Goal: Task Accomplishment & Management: Use online tool/utility

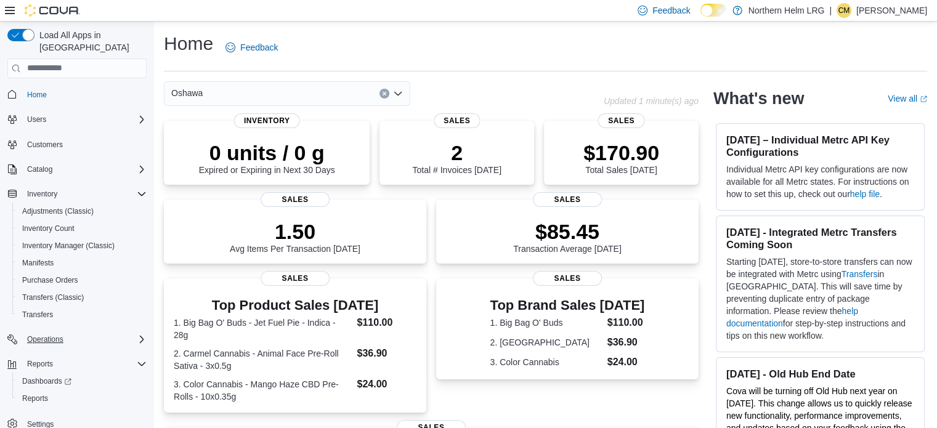
scroll to position [2, 0]
click at [41, 391] on span "Reports" at bounding box center [35, 396] width 26 height 10
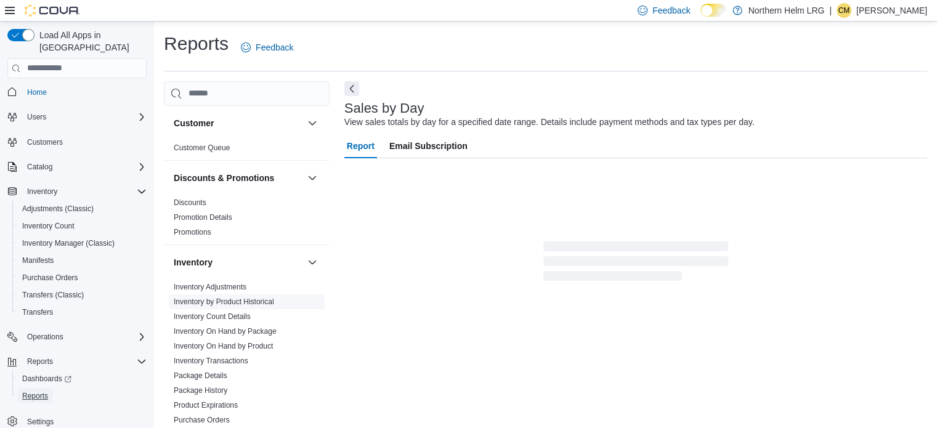
scroll to position [15, 0]
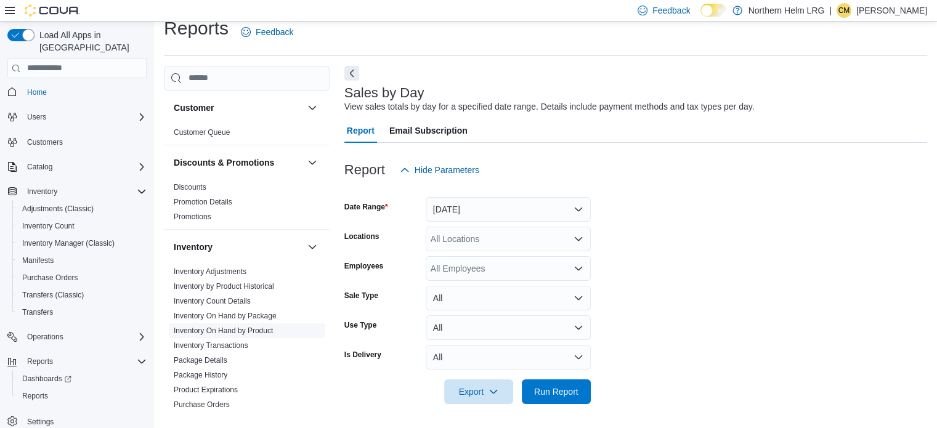
click at [244, 331] on link "Inventory On Hand by Product" at bounding box center [223, 330] width 99 height 9
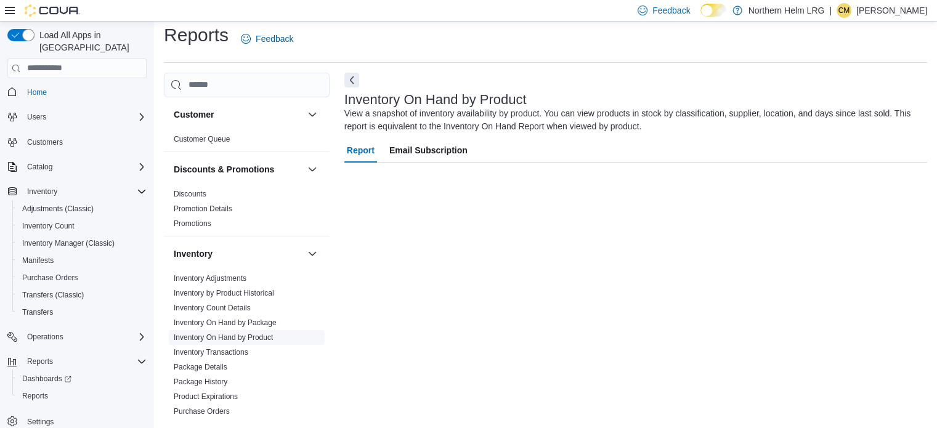
scroll to position [8, 0]
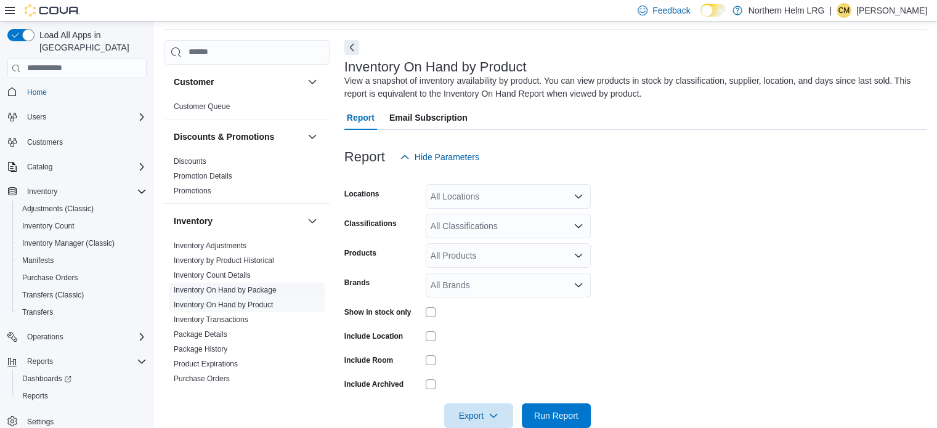
click at [269, 287] on link "Inventory On Hand by Package" at bounding box center [225, 290] width 103 height 9
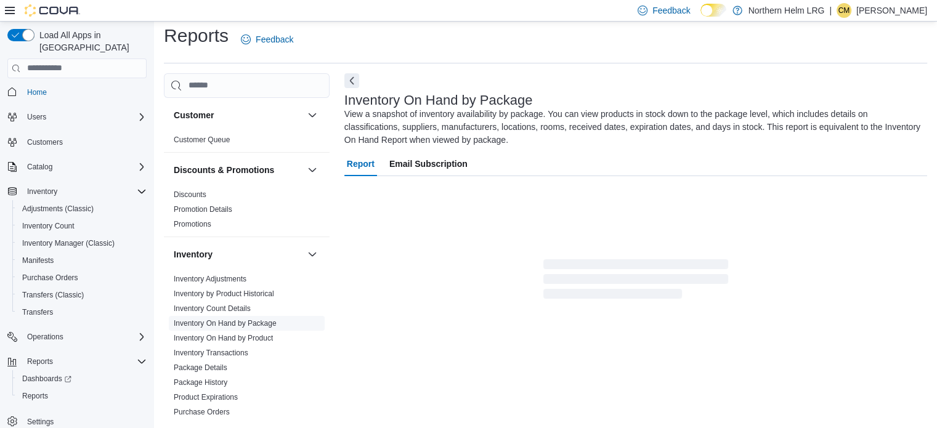
scroll to position [54, 0]
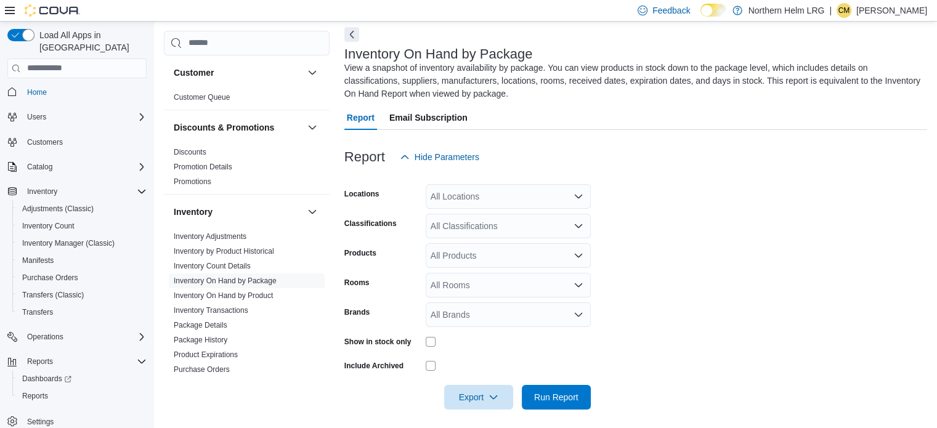
click at [503, 192] on div "All Locations" at bounding box center [508, 196] width 165 height 25
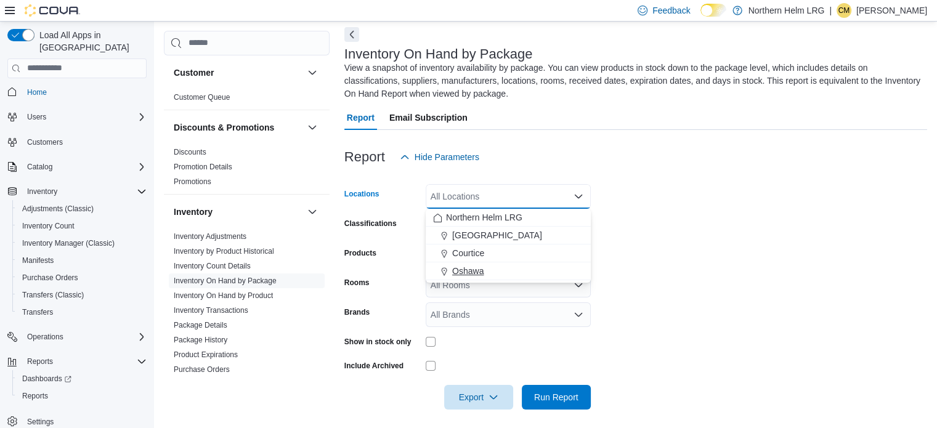
click at [475, 270] on span "Oshawa" at bounding box center [467, 271] width 31 height 12
click at [626, 254] on form "Locations [GEOGRAPHIC_DATA] Combo box. Selected. [GEOGRAPHIC_DATA]. Press Backs…" at bounding box center [635, 289] width 583 height 240
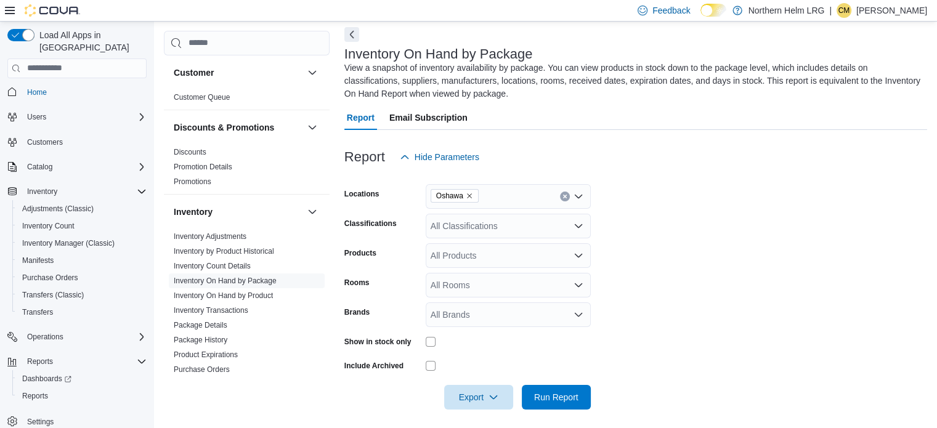
click at [529, 230] on div "All Classifications" at bounding box center [508, 226] width 165 height 25
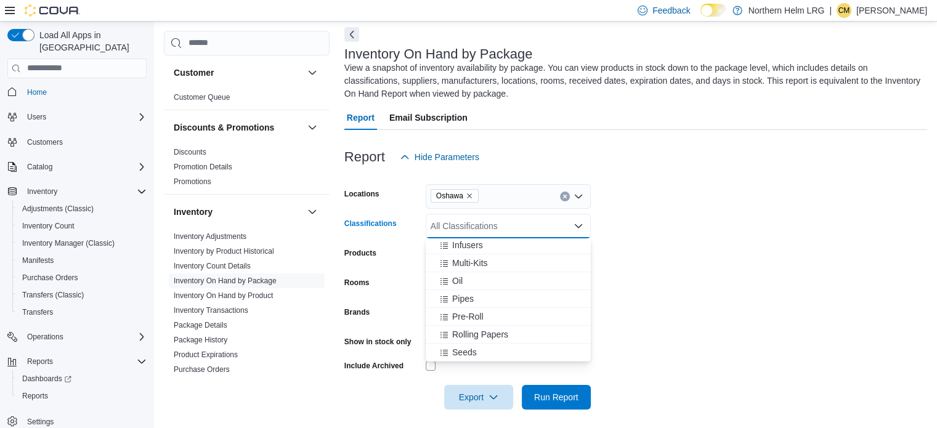
scroll to position [270, 0]
click at [480, 314] on span "Pre-Roll" at bounding box center [467, 316] width 31 height 12
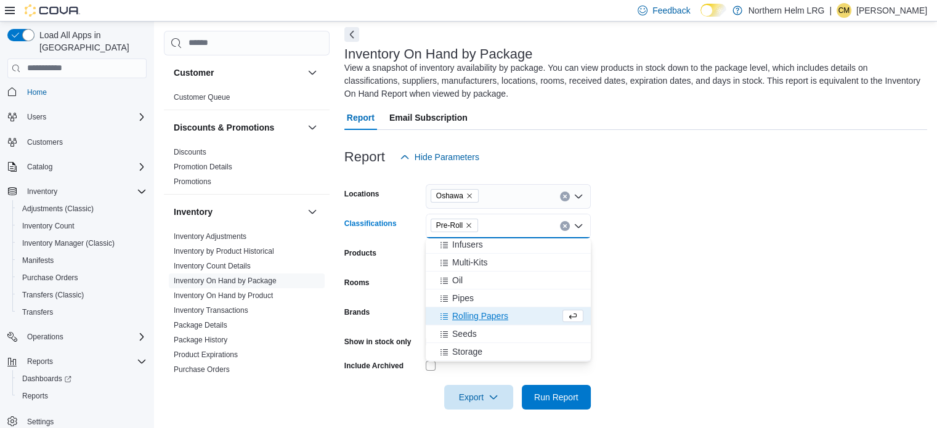
click at [606, 267] on form "Locations [GEOGRAPHIC_DATA] Classifications Pre-Roll Combo box. Selected. Pre-R…" at bounding box center [635, 289] width 583 height 240
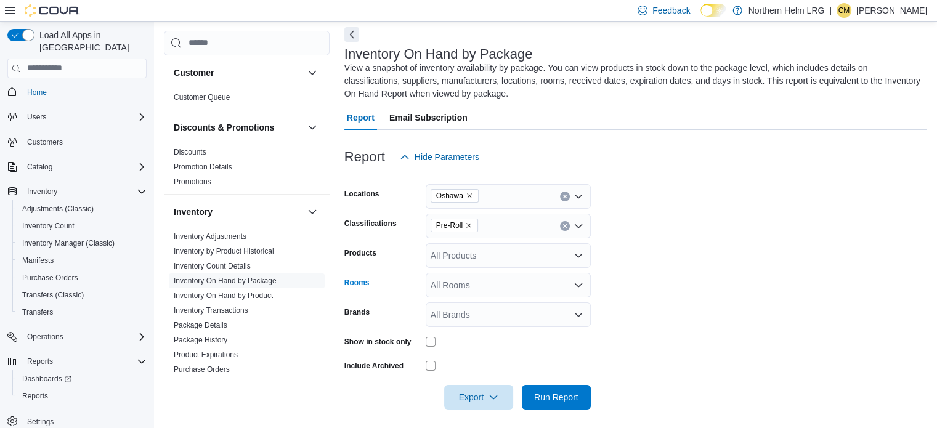
click at [488, 286] on div "All Rooms" at bounding box center [508, 285] width 165 height 25
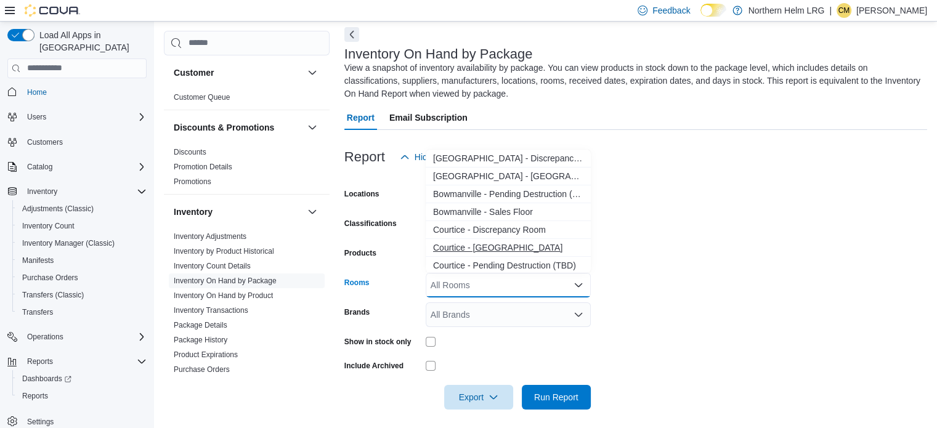
scroll to position [91, 0]
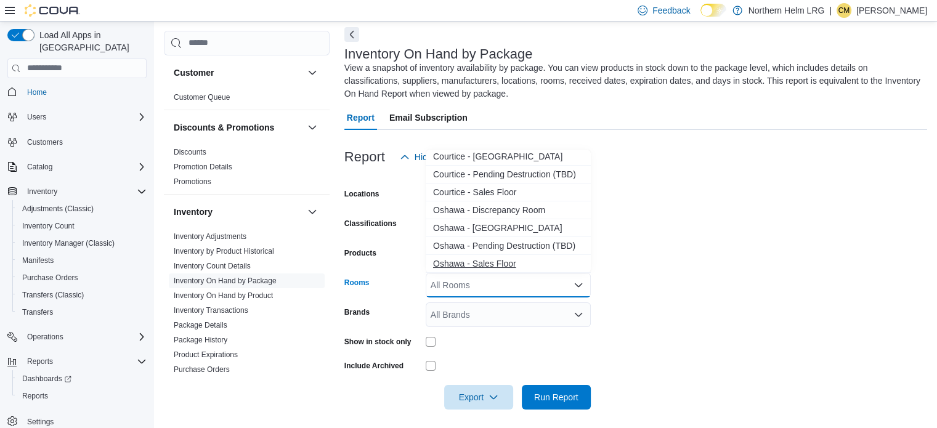
click at [494, 263] on span "Oshawa - Sales Floor" at bounding box center [508, 263] width 150 height 12
click at [659, 246] on form "Locations [GEOGRAPHIC_DATA] Classifications Pre-Roll Products All Products Room…" at bounding box center [635, 289] width 583 height 240
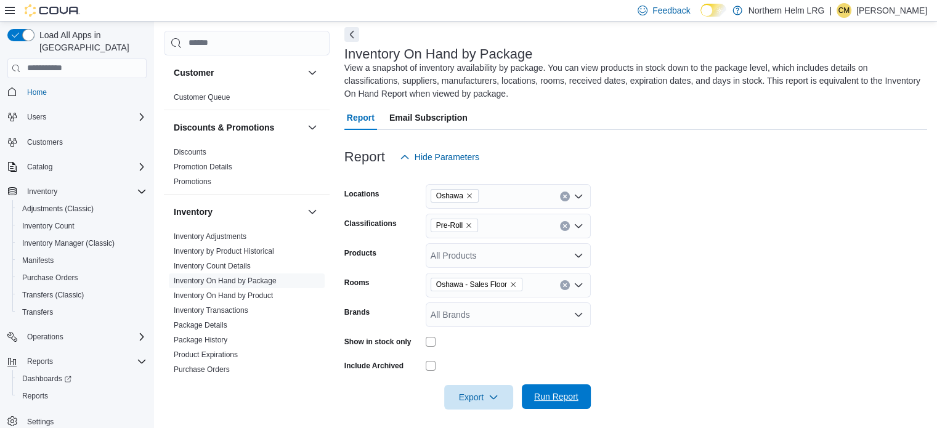
click at [542, 400] on span "Run Report" at bounding box center [556, 397] width 44 height 12
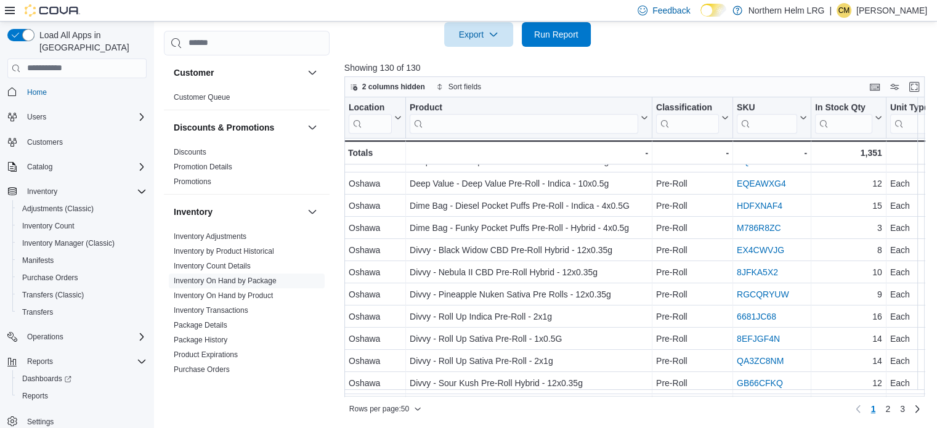
scroll to position [883, 0]
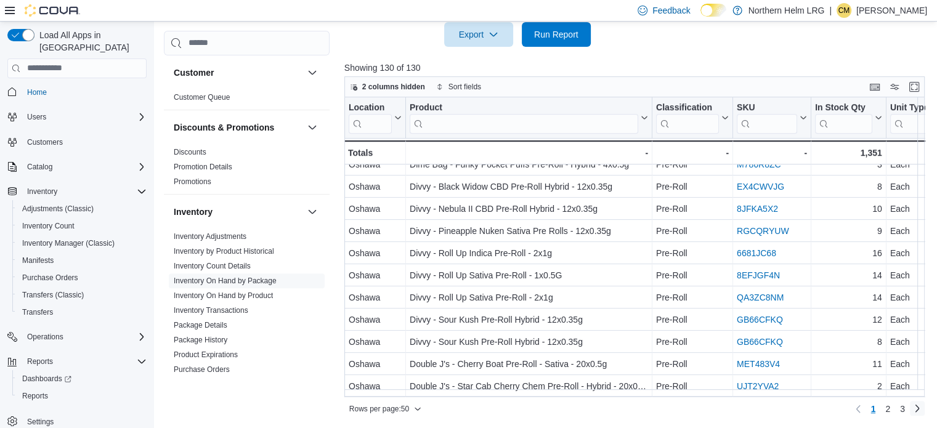
click at [923, 407] on link "Next page" at bounding box center [917, 408] width 15 height 15
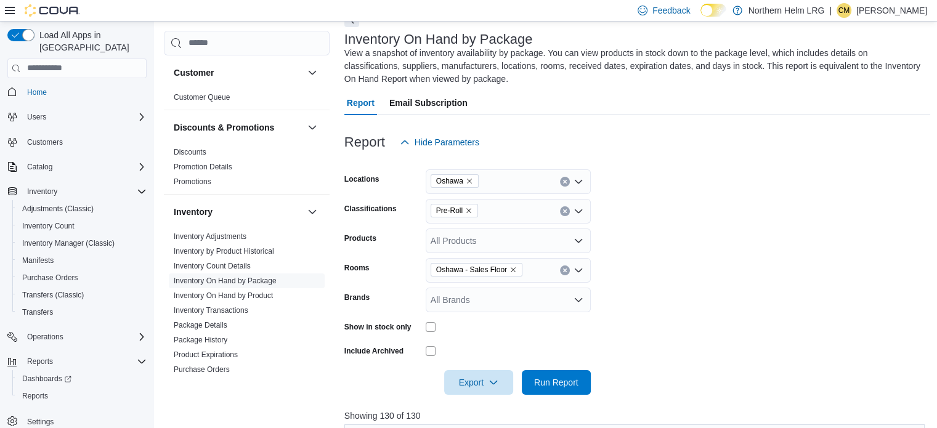
scroll to position [0, 0]
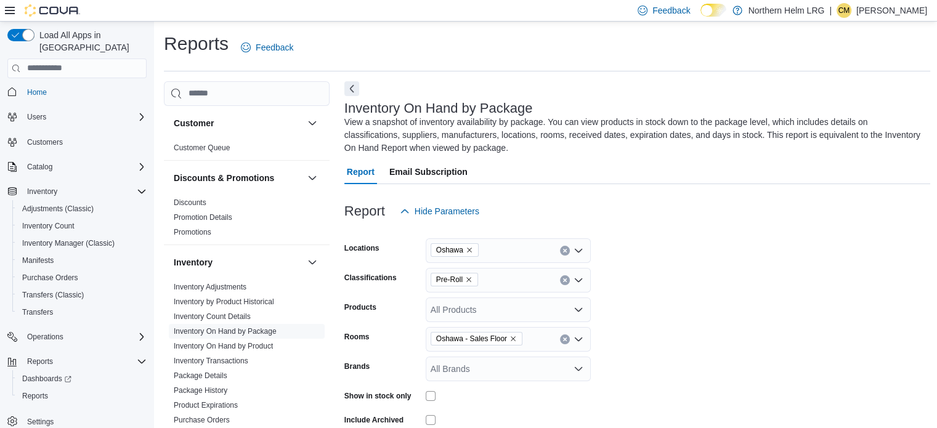
click at [578, 280] on icon "Open list of options" at bounding box center [578, 280] width 7 height 4
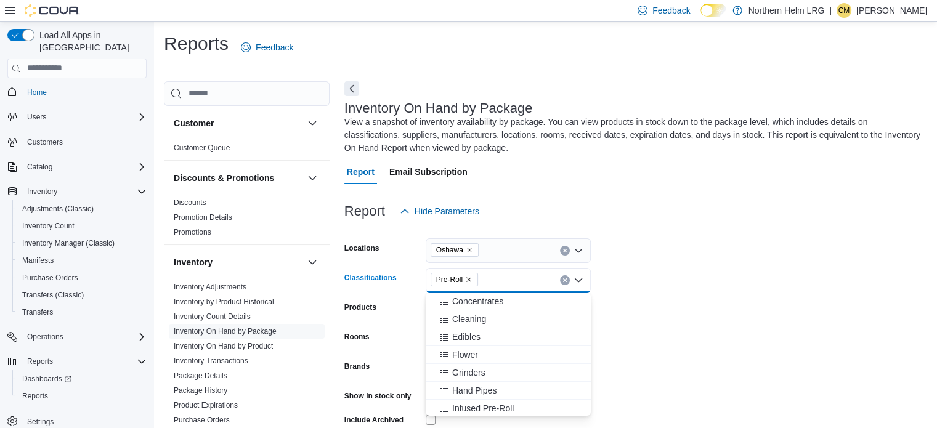
scroll to position [147, 0]
click at [466, 336] on span "Edibles" at bounding box center [466, 333] width 28 height 12
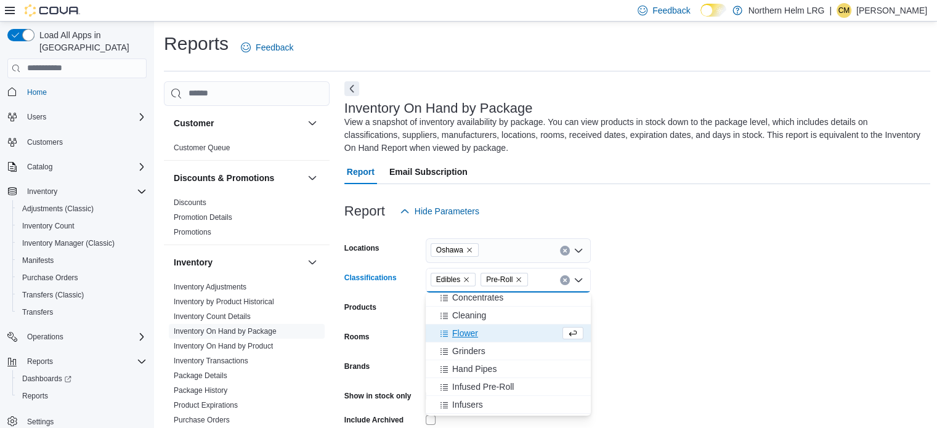
click at [464, 278] on icon "Remove Edibles from selection in this group" at bounding box center [466, 279] width 7 height 7
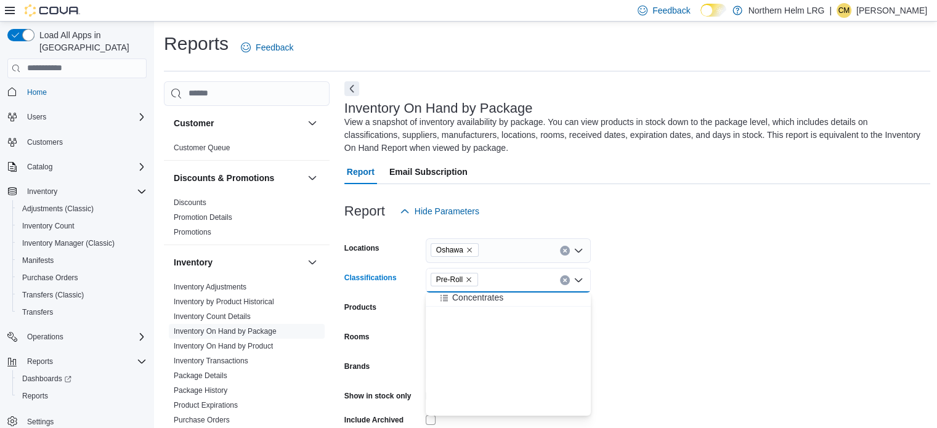
scroll to position [0, 0]
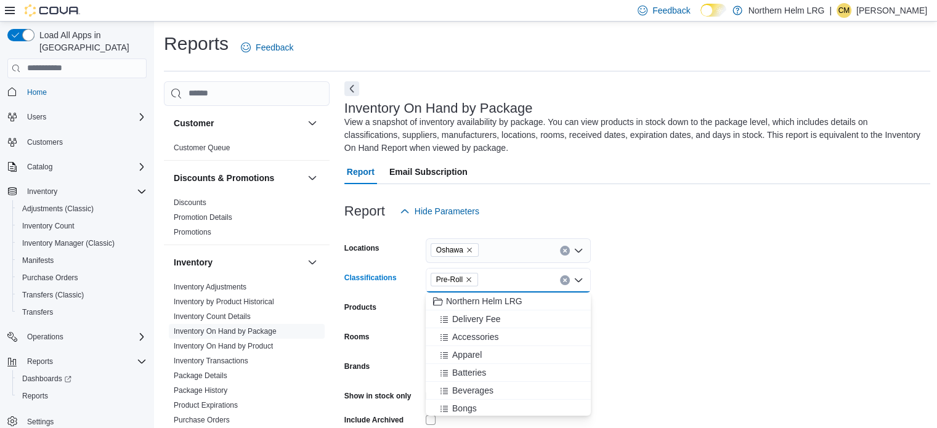
click at [465, 278] on icon "Remove Pre-Roll from selection in this group" at bounding box center [468, 279] width 7 height 7
click at [474, 386] on span "Edibles" at bounding box center [466, 391] width 28 height 12
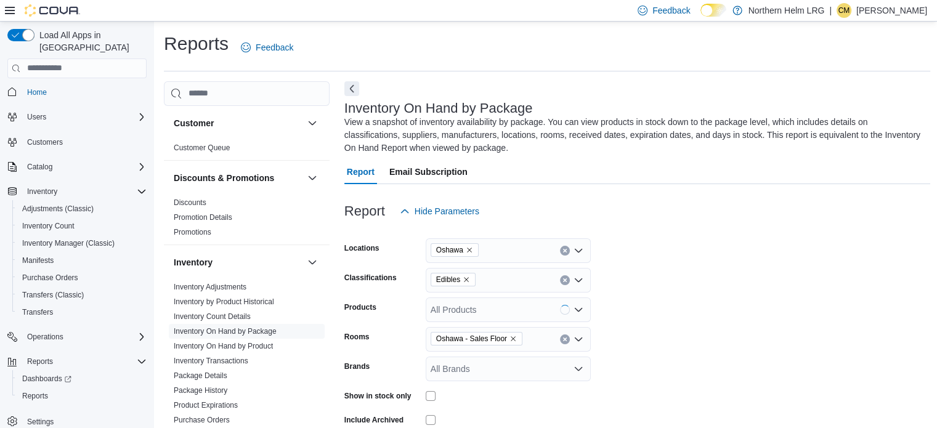
click at [668, 307] on form "Locations [GEOGRAPHIC_DATA] Classifications Edibles Products All Products Rooms…" at bounding box center [637, 344] width 586 height 240
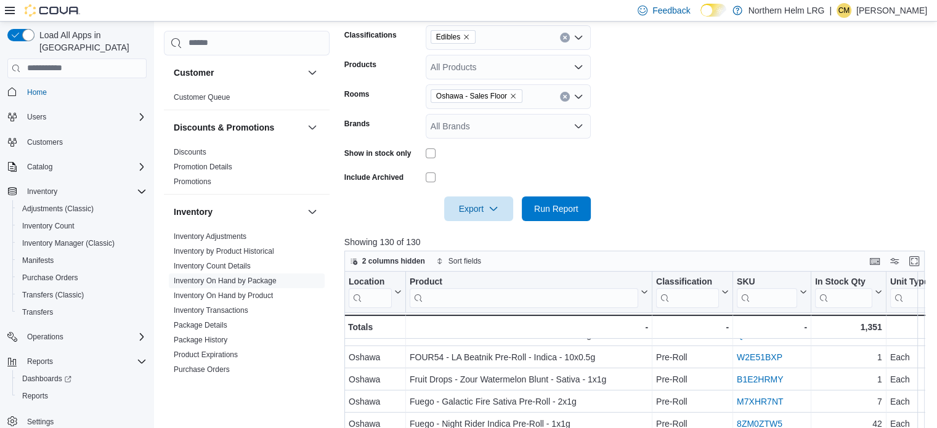
scroll to position [244, 0]
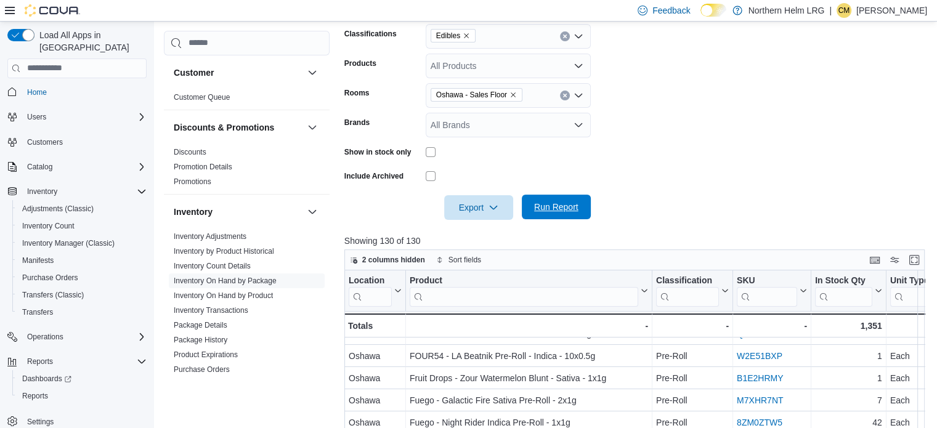
click at [552, 212] on span "Run Report" at bounding box center [556, 207] width 44 height 12
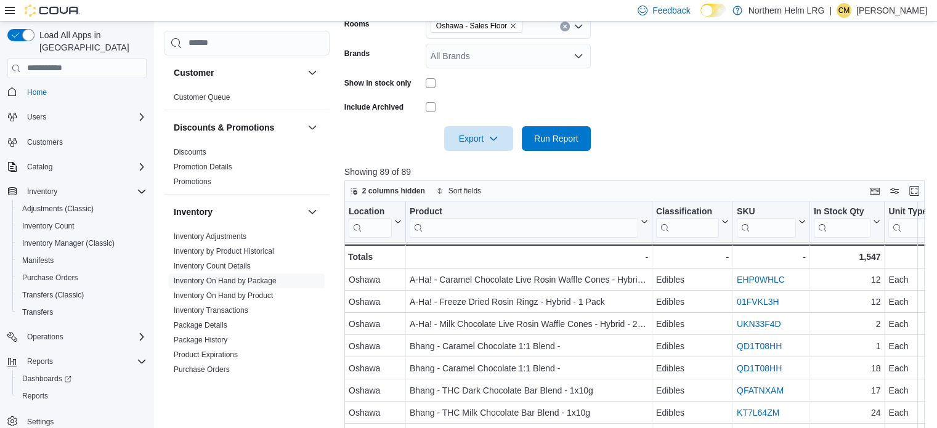
scroll to position [315, 0]
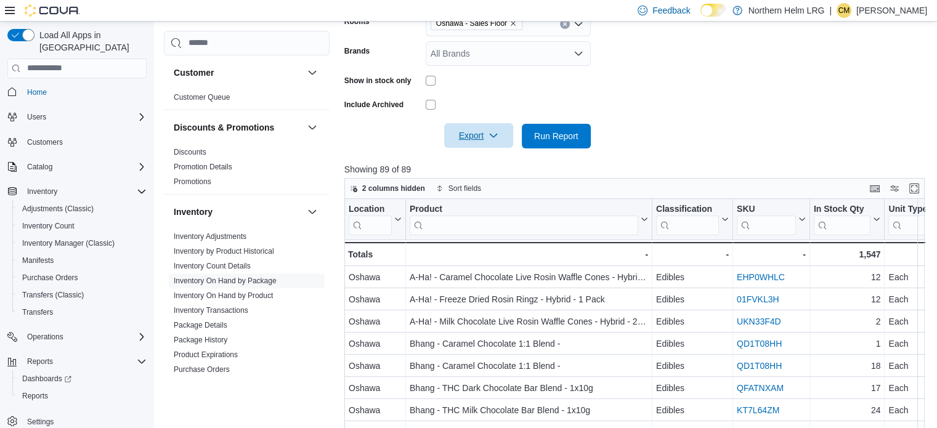
click at [490, 129] on span "Export" at bounding box center [479, 135] width 54 height 25
click at [486, 164] on span "Export to Excel" at bounding box center [480, 161] width 55 height 10
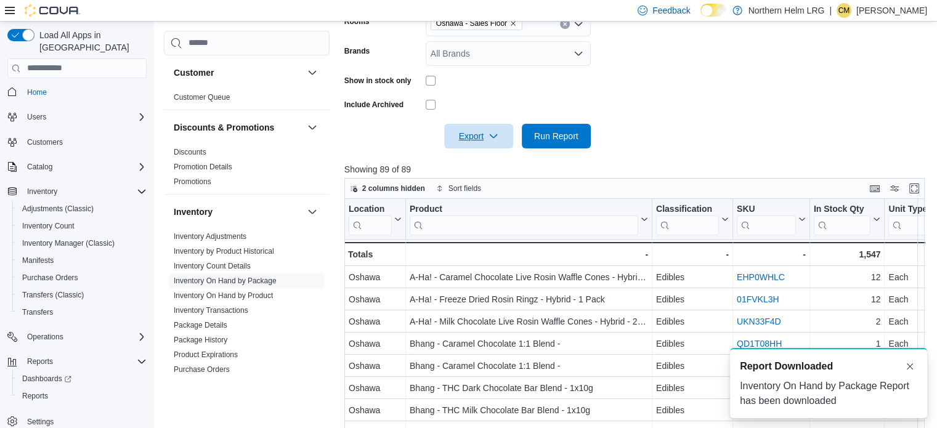
scroll to position [0, 0]
